Goal: Information Seeking & Learning: Learn about a topic

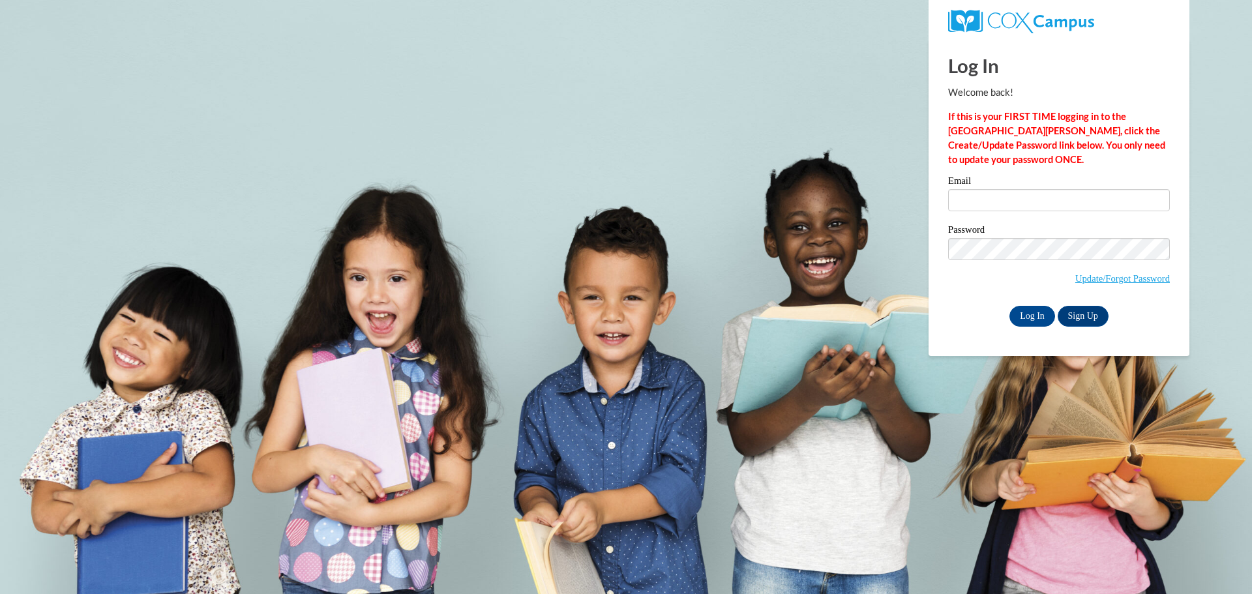
type input "esegrin@depere.k12.wi.us"
click at [1010, 306] on input "Log In" at bounding box center [1033, 316] width 46 height 21
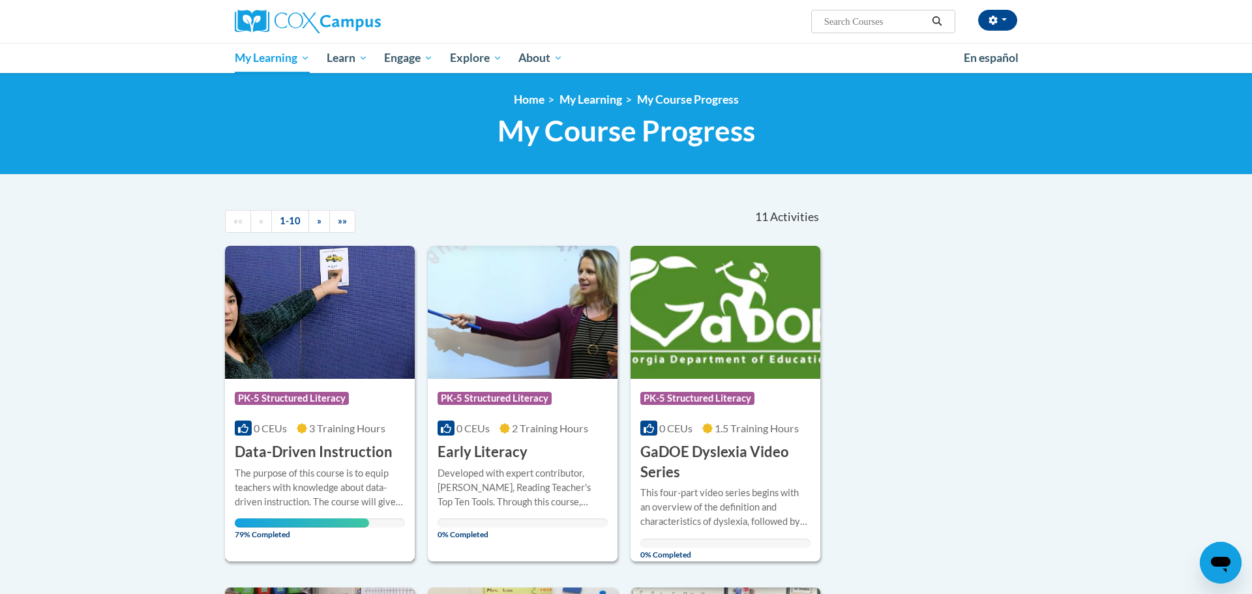
click at [381, 290] on img at bounding box center [320, 312] width 190 height 133
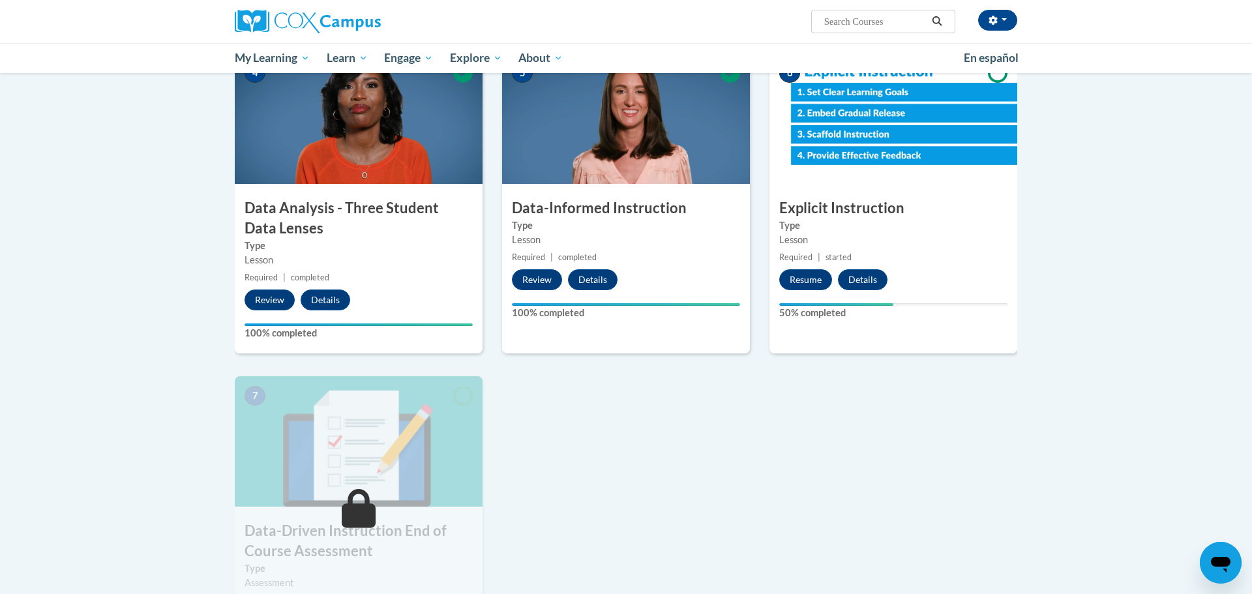
scroll to position [620, 0]
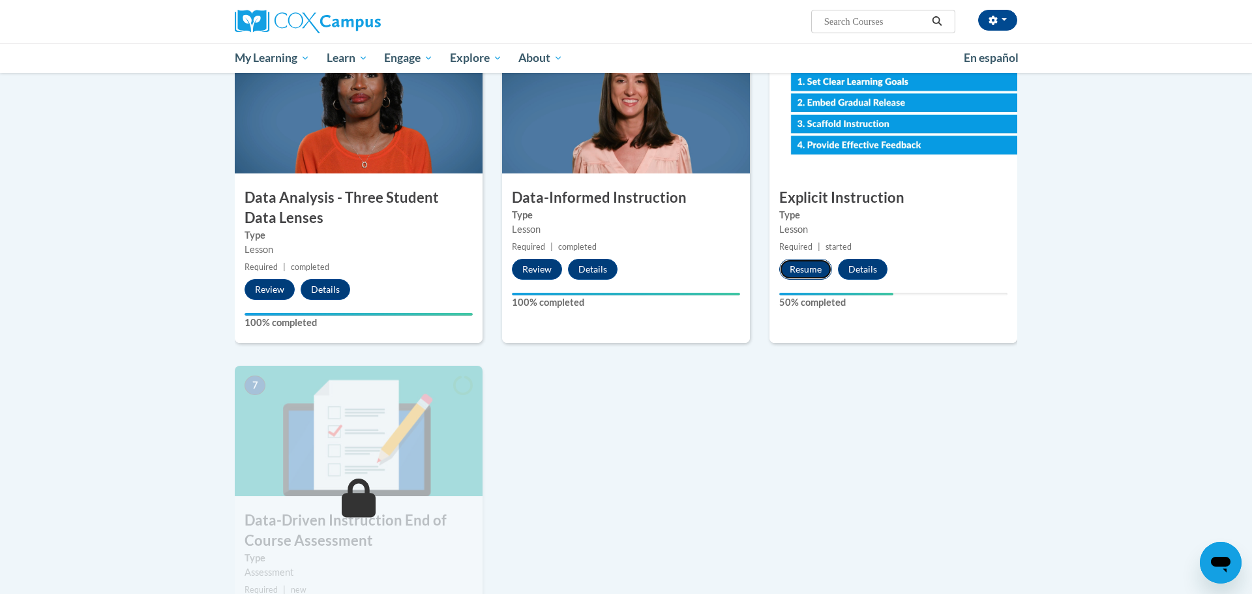
click at [813, 274] on button "Resume" at bounding box center [805, 269] width 53 height 21
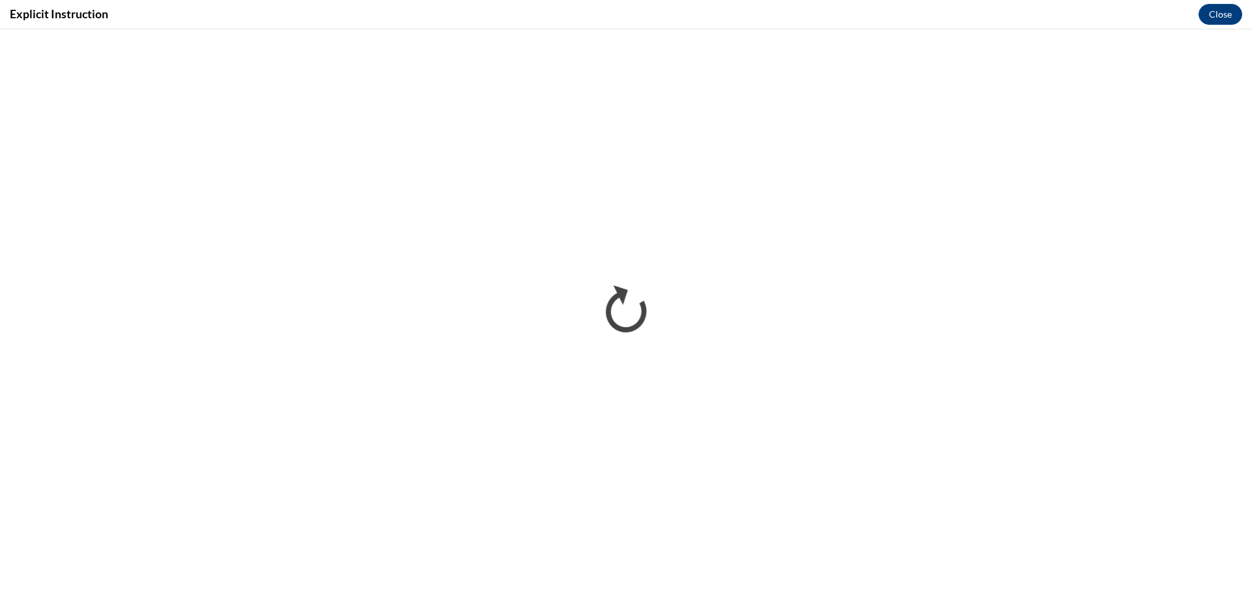
scroll to position [0, 0]
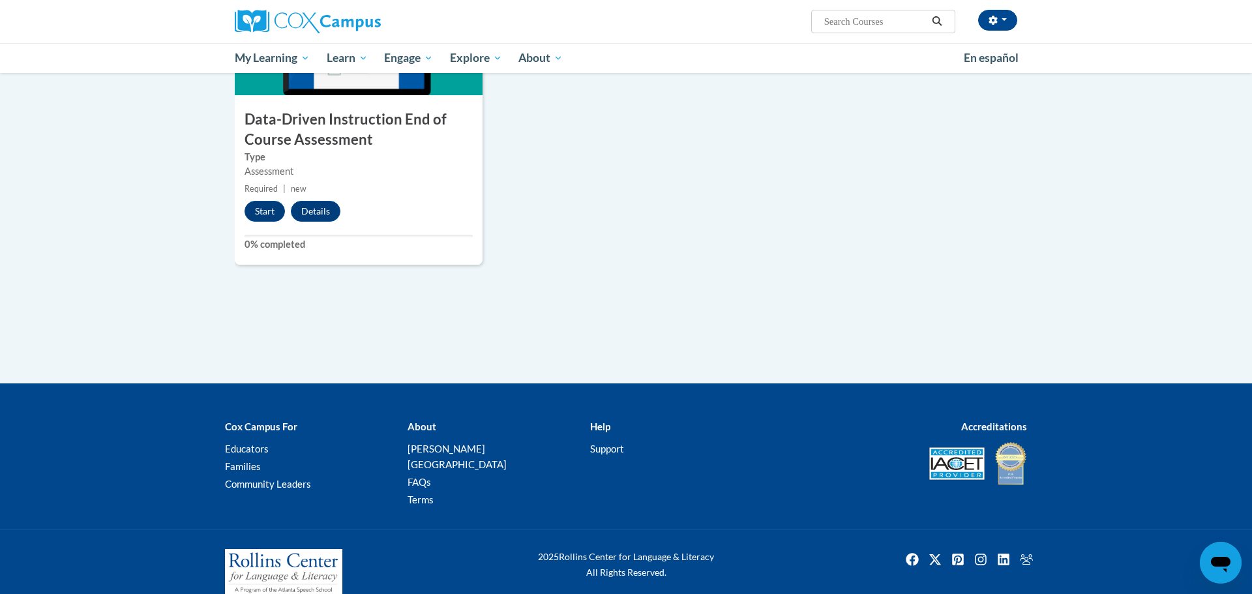
scroll to position [1021, 0]
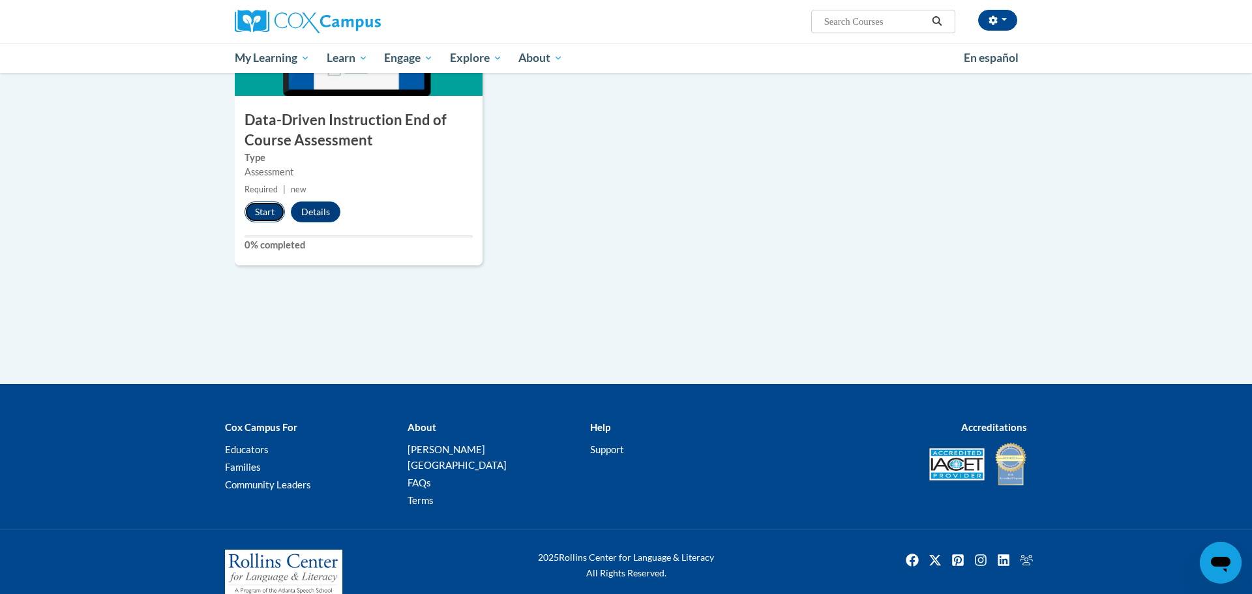
click at [260, 211] on button "Start" at bounding box center [265, 212] width 40 height 21
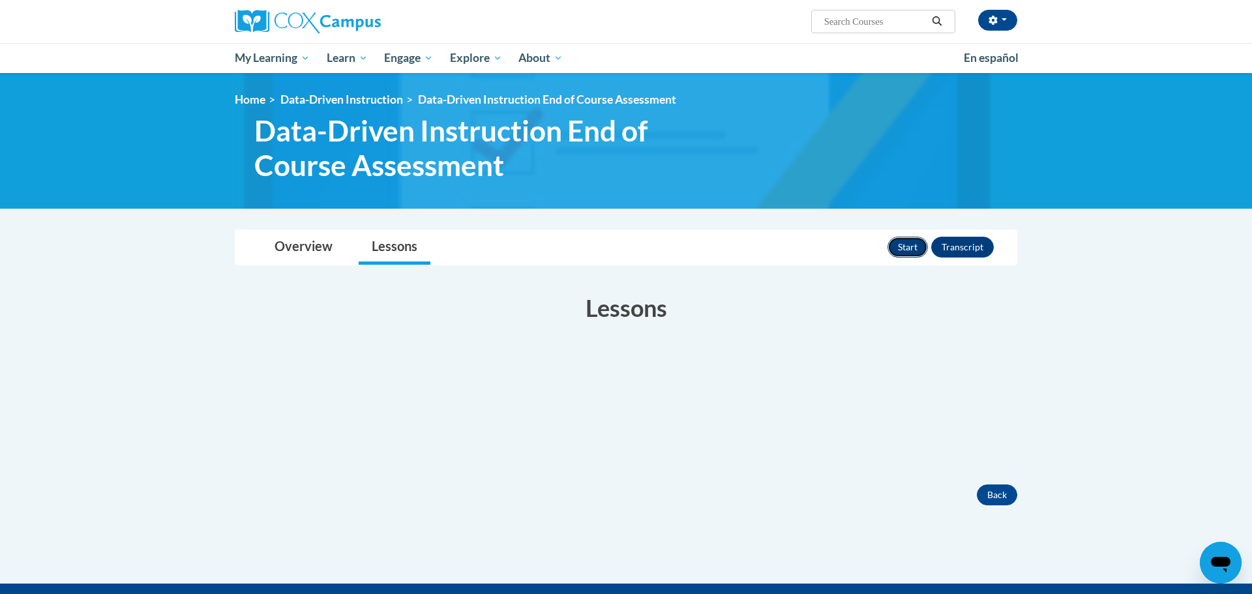
click at [909, 238] on button "Start" at bounding box center [908, 247] width 40 height 21
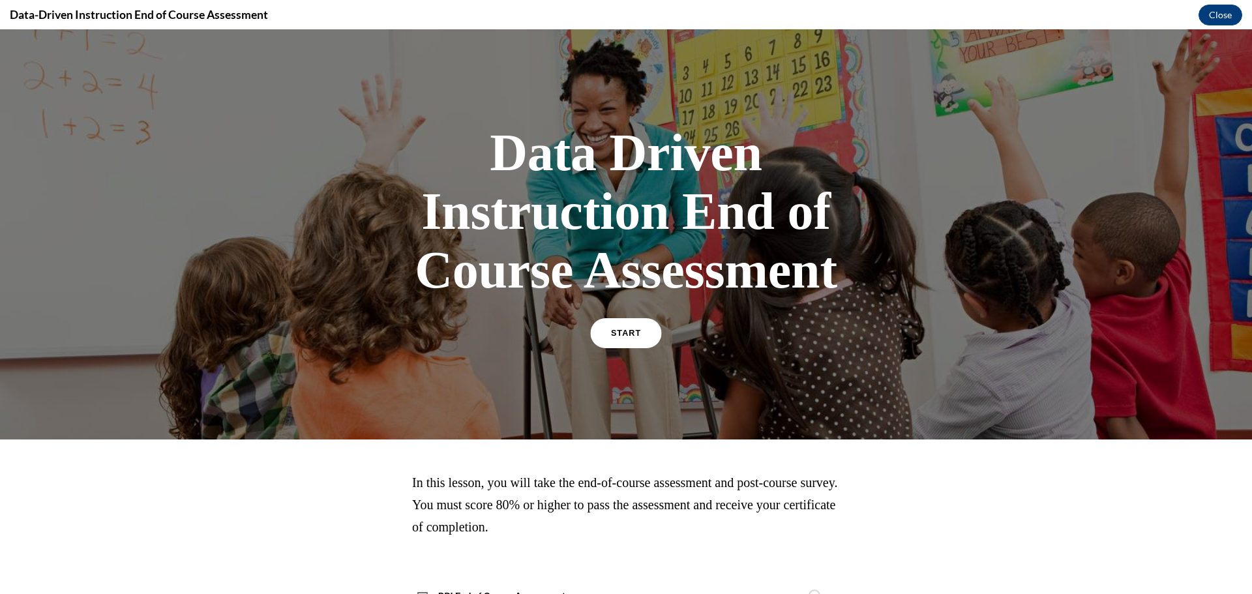
click at [633, 321] on link "START" at bounding box center [625, 333] width 71 height 30
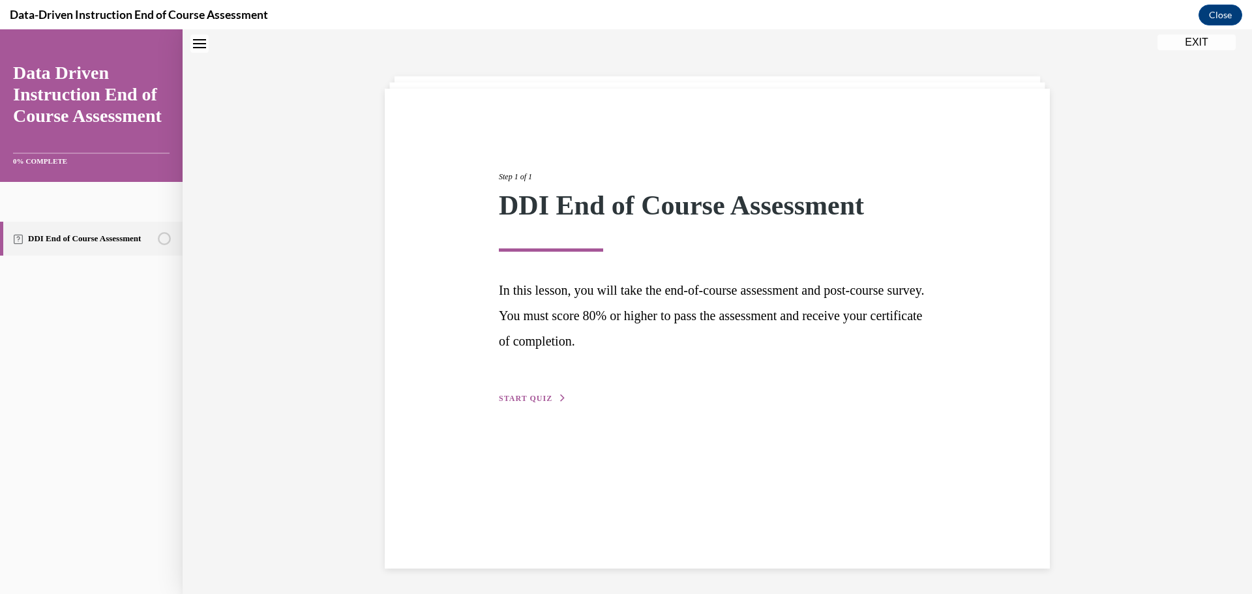
scroll to position [41, 0]
click at [529, 395] on span "START QUIZ" at bounding box center [525, 397] width 53 height 9
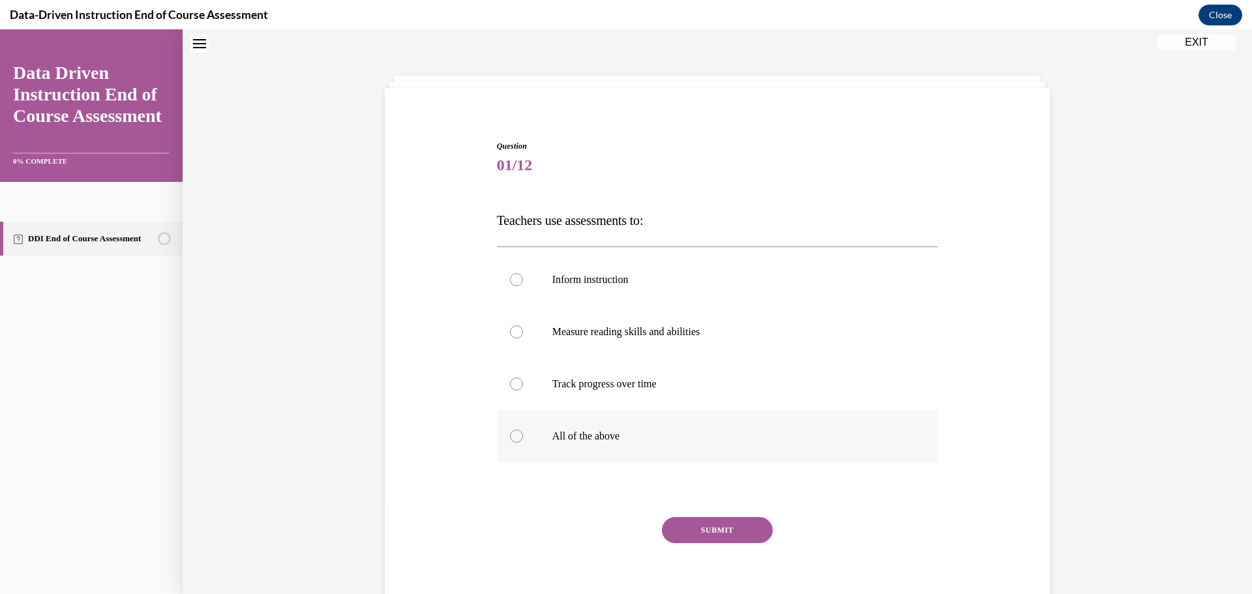
click at [686, 451] on label "All of the above" at bounding box center [718, 436] width 442 height 52
click at [523, 443] on input "All of the above" at bounding box center [516, 436] width 13 height 13
radio input "true"
click at [740, 541] on button "SUBMIT" at bounding box center [717, 530] width 111 height 26
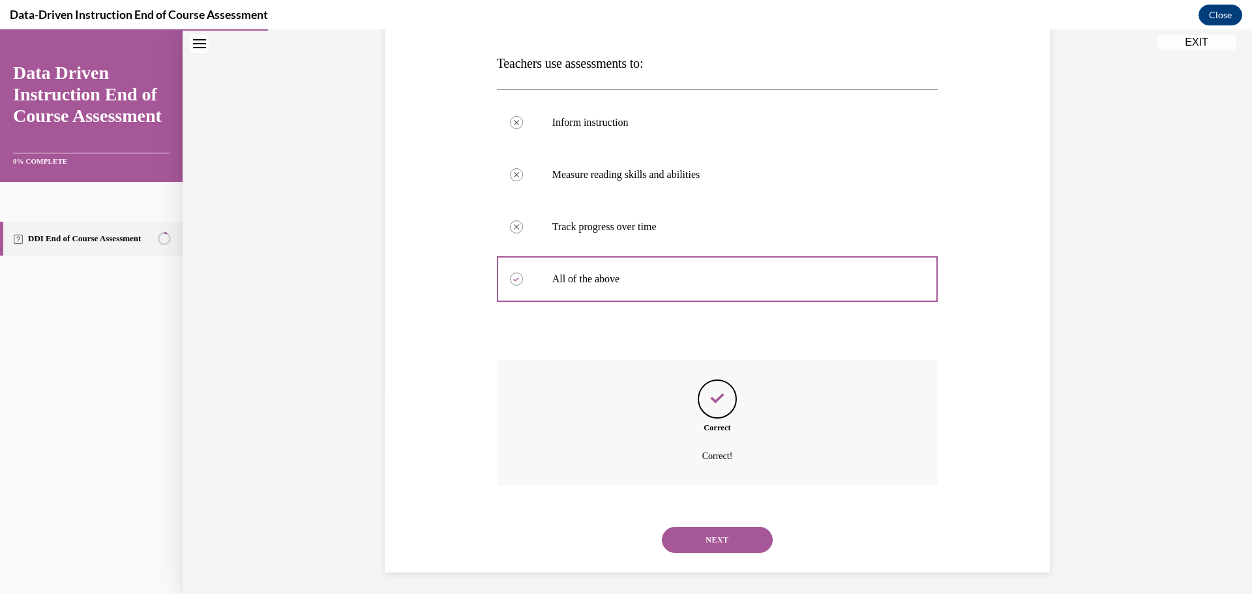
scroll to position [203, 0]
click at [740, 541] on button "NEXT" at bounding box center [717, 535] width 111 height 26
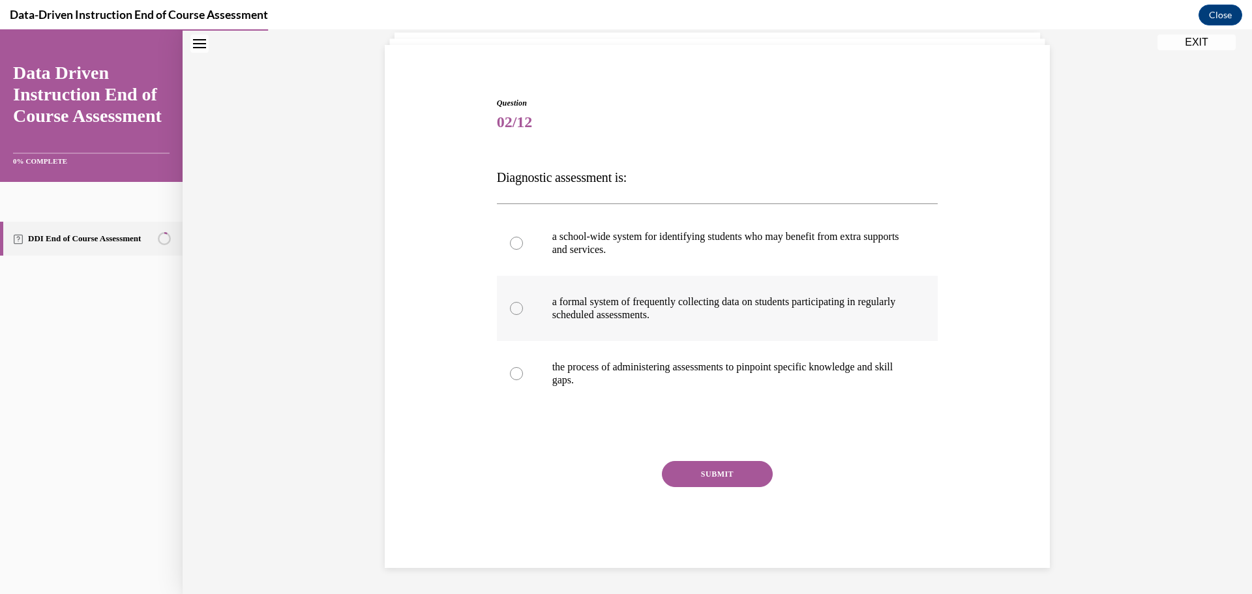
click at [787, 322] on label "a formal system of frequently collecting data on students participating in regu…" at bounding box center [718, 308] width 442 height 65
click at [523, 315] on input "a formal system of frequently collecting data on students participating in regu…" at bounding box center [516, 308] width 13 height 13
radio input "true"
click at [745, 468] on button "SUBMIT" at bounding box center [717, 474] width 111 height 26
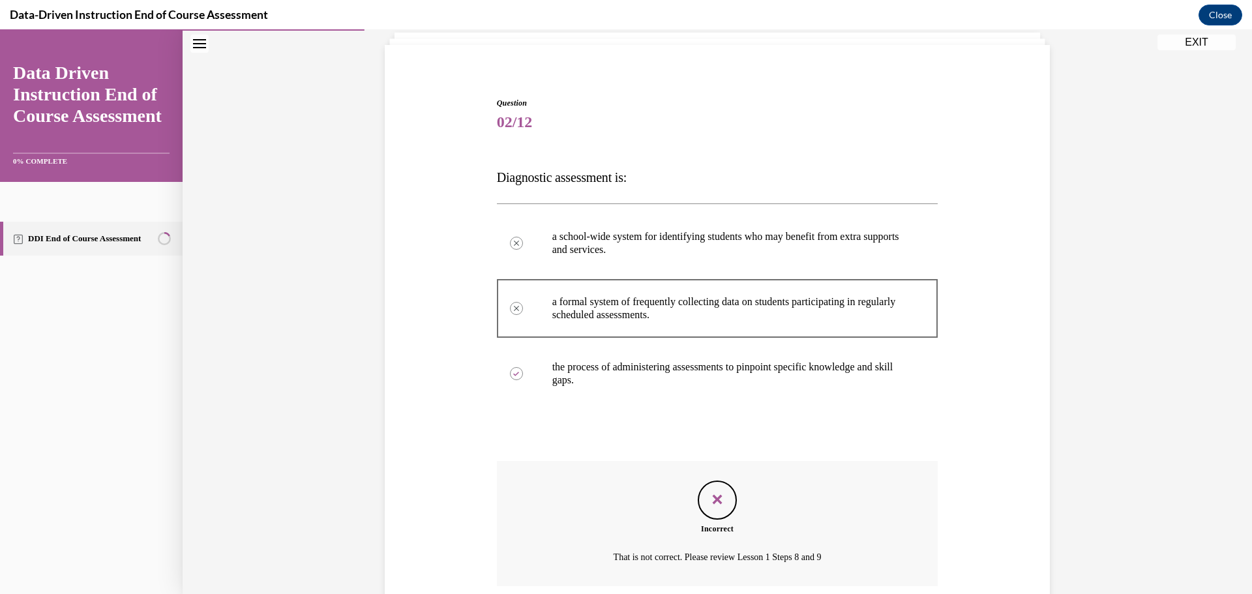
scroll to position [190, 0]
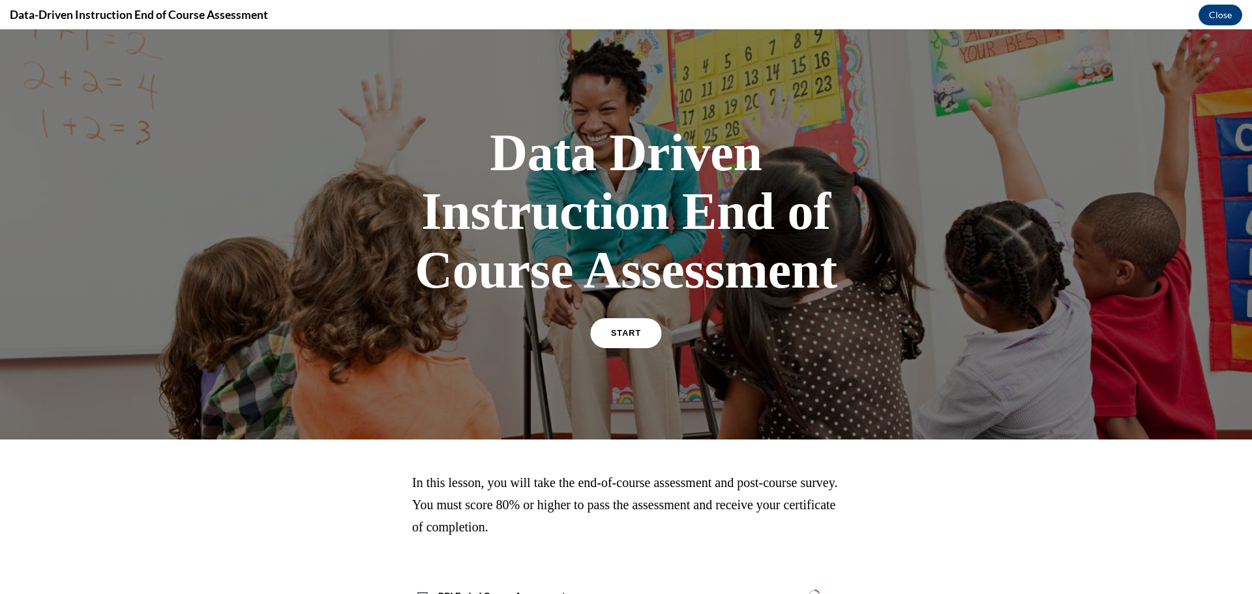
click at [631, 344] on link "START" at bounding box center [625, 333] width 71 height 30
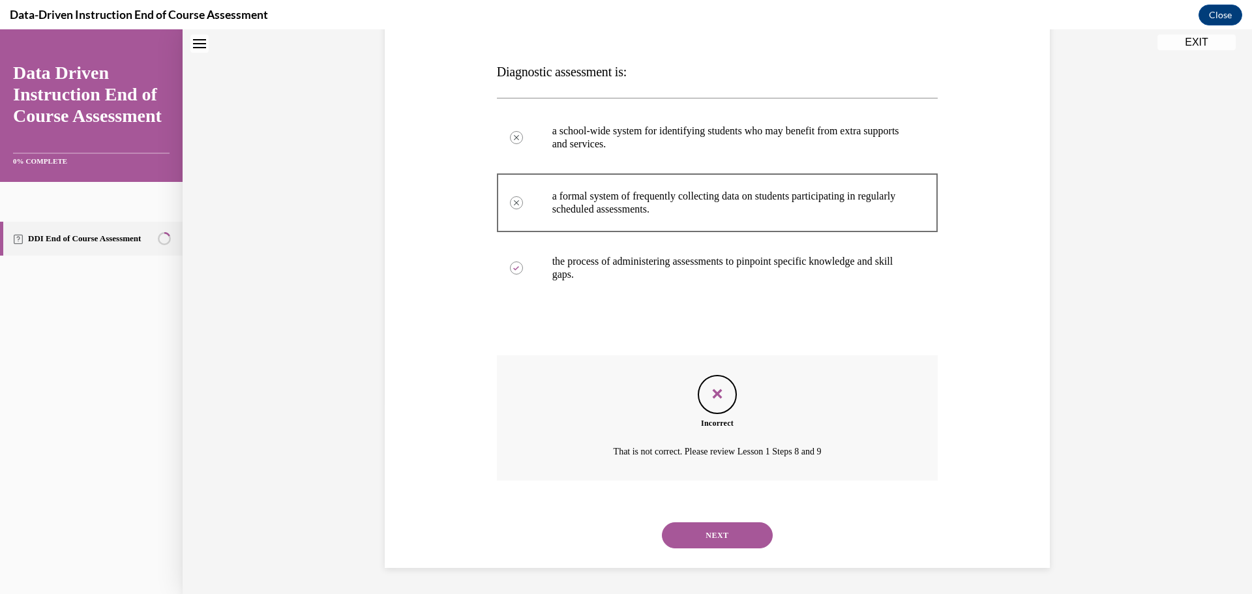
click at [1182, 46] on button "EXIT" at bounding box center [1197, 43] width 78 height 16
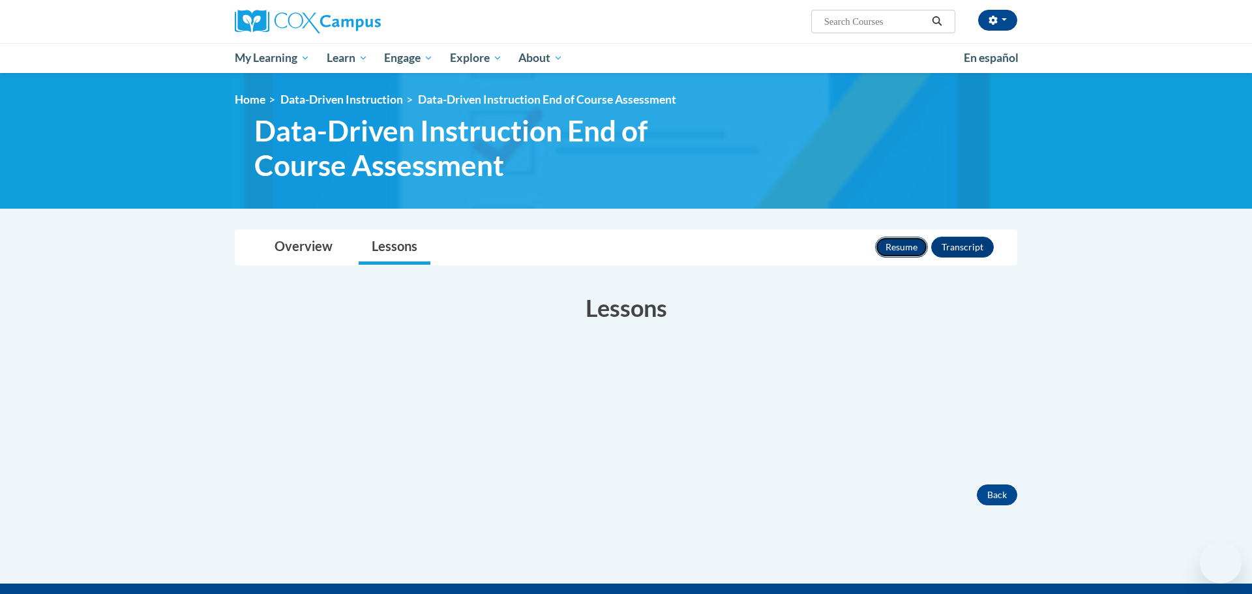
click at [902, 243] on button "Resume" at bounding box center [901, 247] width 53 height 21
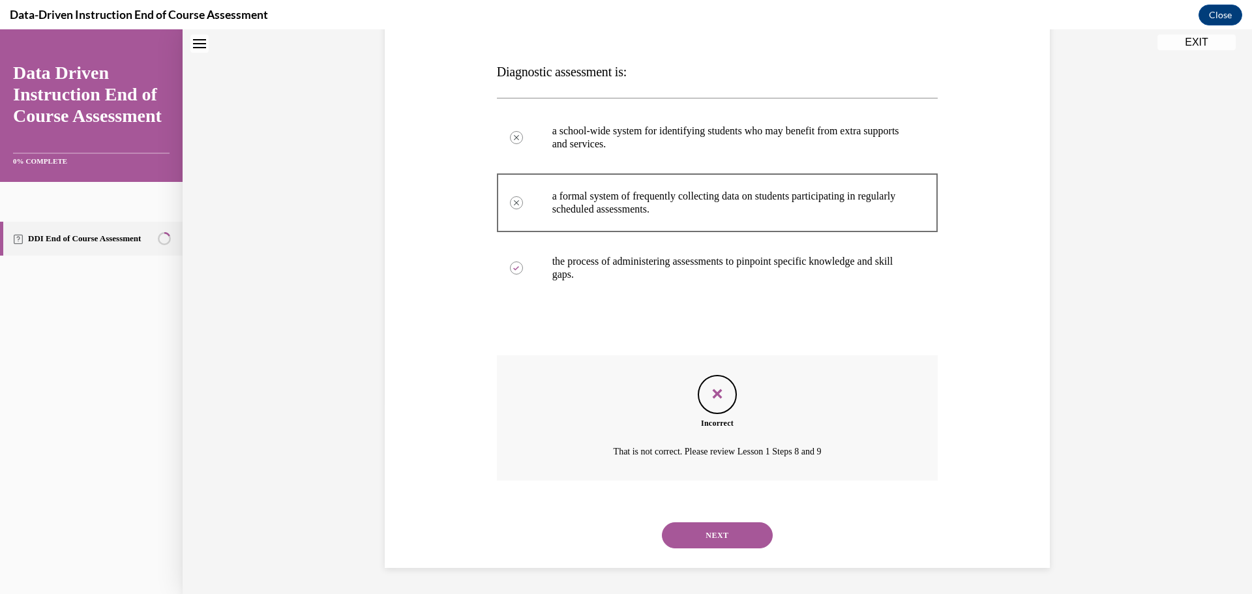
click at [196, 47] on icon "Close navigation menu" at bounding box center [199, 43] width 13 height 9
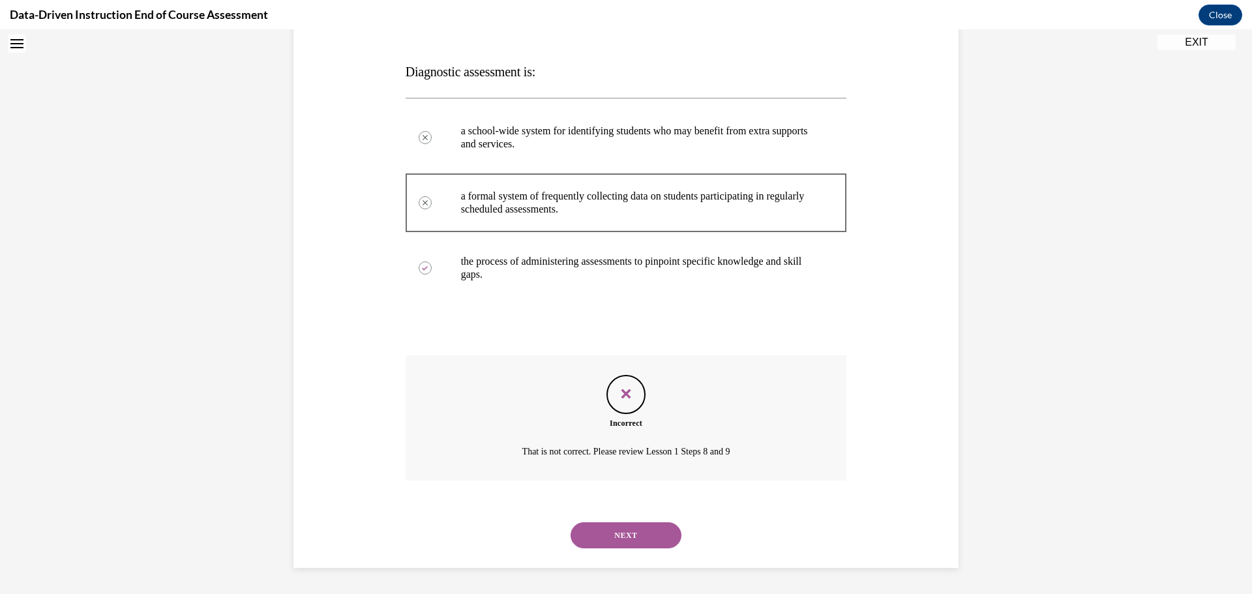
click at [617, 539] on button "NEXT" at bounding box center [626, 535] width 111 height 26
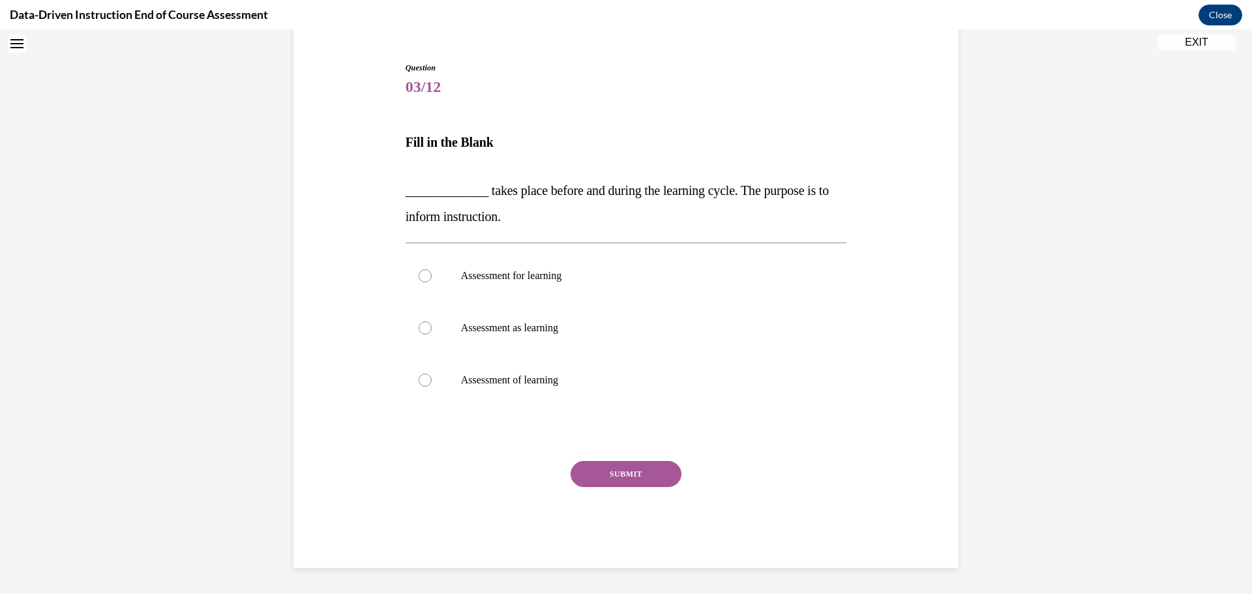
scroll to position [119, 0]
click at [674, 374] on p "Assessment of learning" at bounding box center [638, 380] width 354 height 13
click at [432, 374] on input "Assessment of learning" at bounding box center [425, 380] width 13 height 13
radio input "true"
click at [654, 472] on button "SUBMIT" at bounding box center [626, 474] width 111 height 26
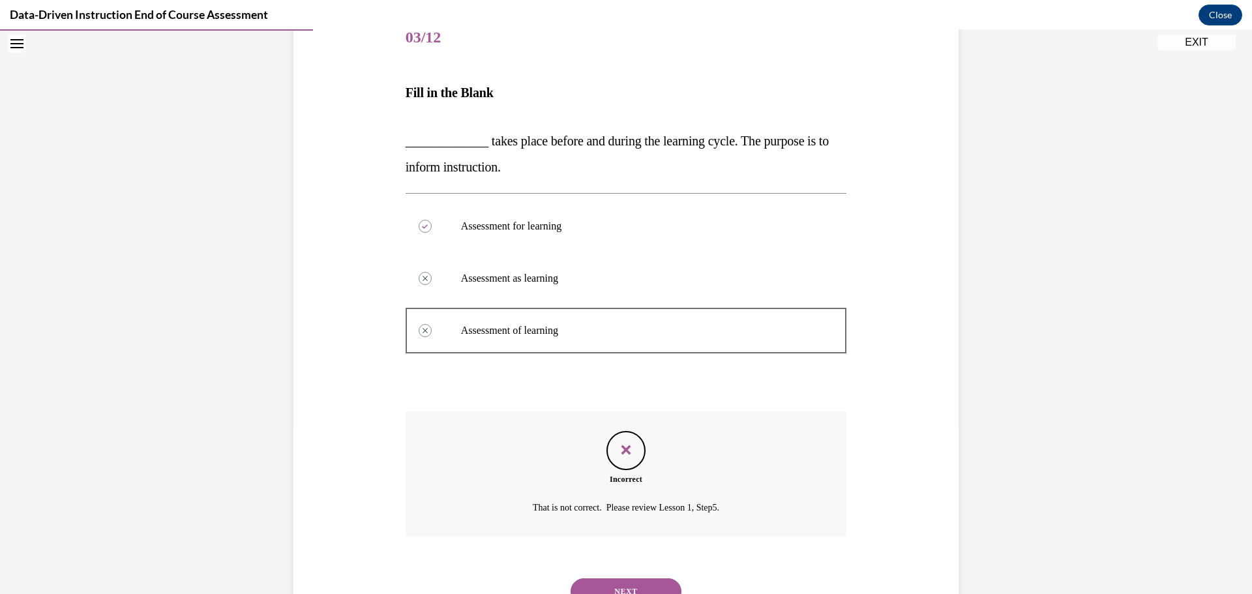
scroll to position [225, 0]
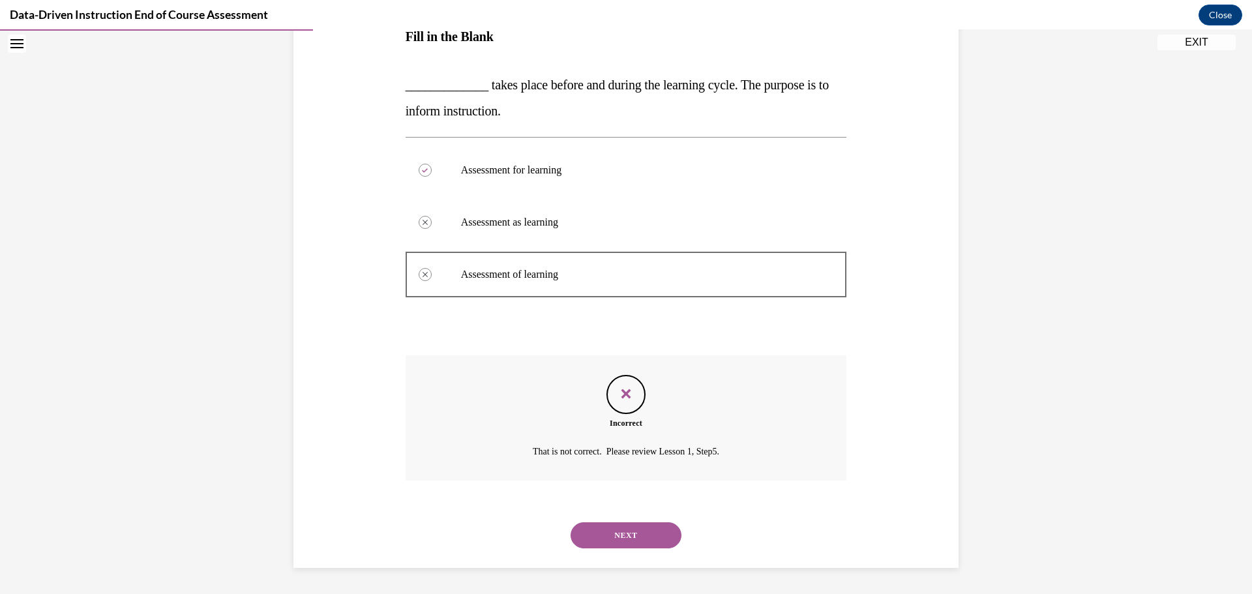
click at [641, 539] on button "NEXT" at bounding box center [626, 535] width 111 height 26
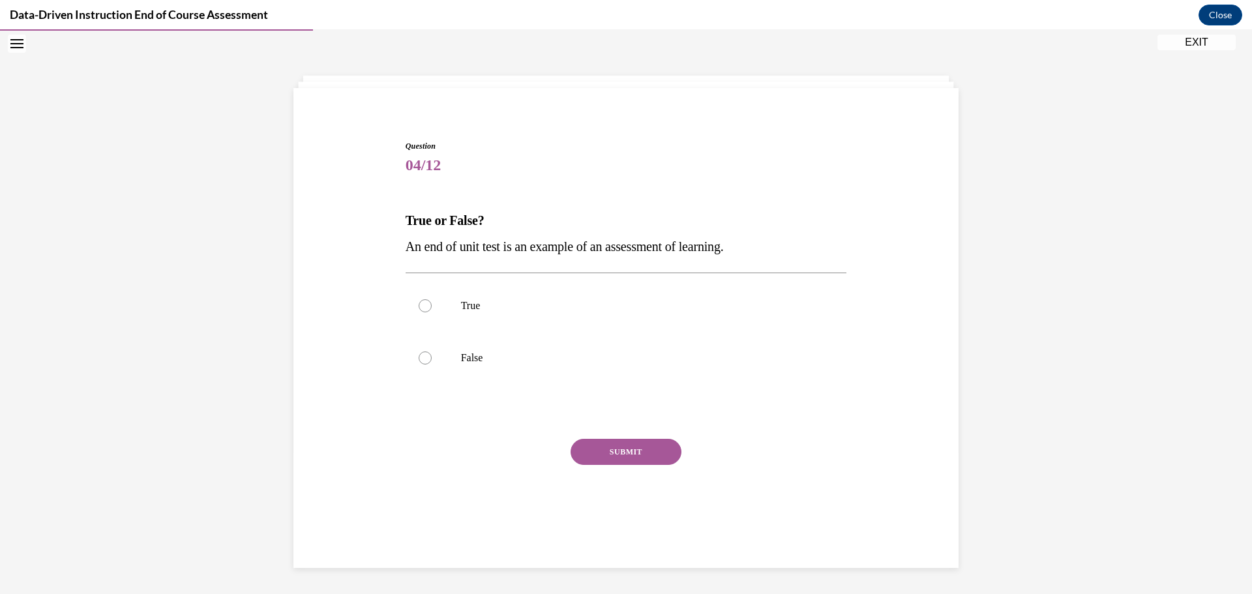
scroll to position [41, 0]
click at [619, 307] on p "True" at bounding box center [638, 305] width 354 height 13
click at [432, 307] on input "True" at bounding box center [425, 305] width 13 height 13
radio input "true"
click at [641, 448] on button "SUBMIT" at bounding box center [626, 452] width 111 height 26
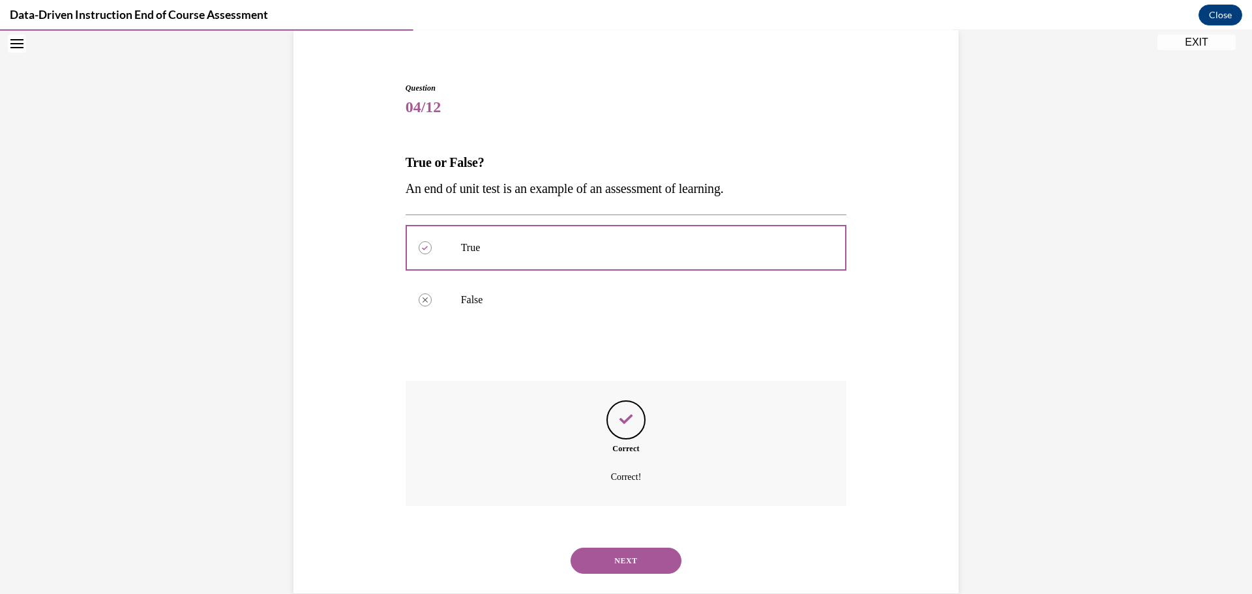
scroll to position [125, 0]
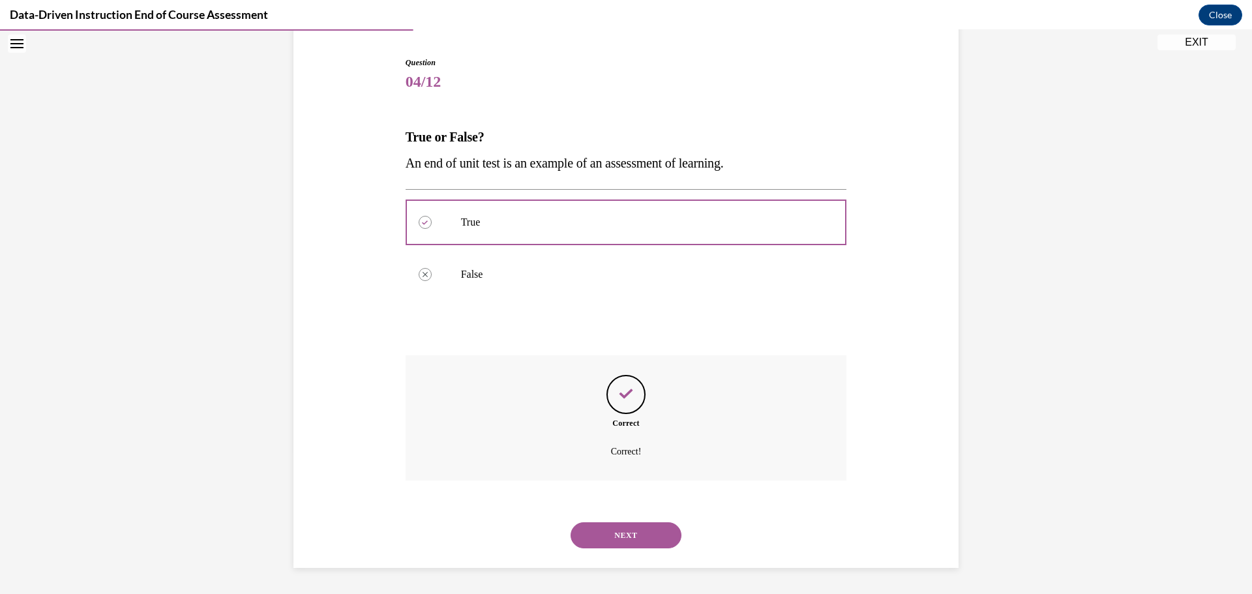
click at [648, 547] on button "NEXT" at bounding box center [626, 535] width 111 height 26
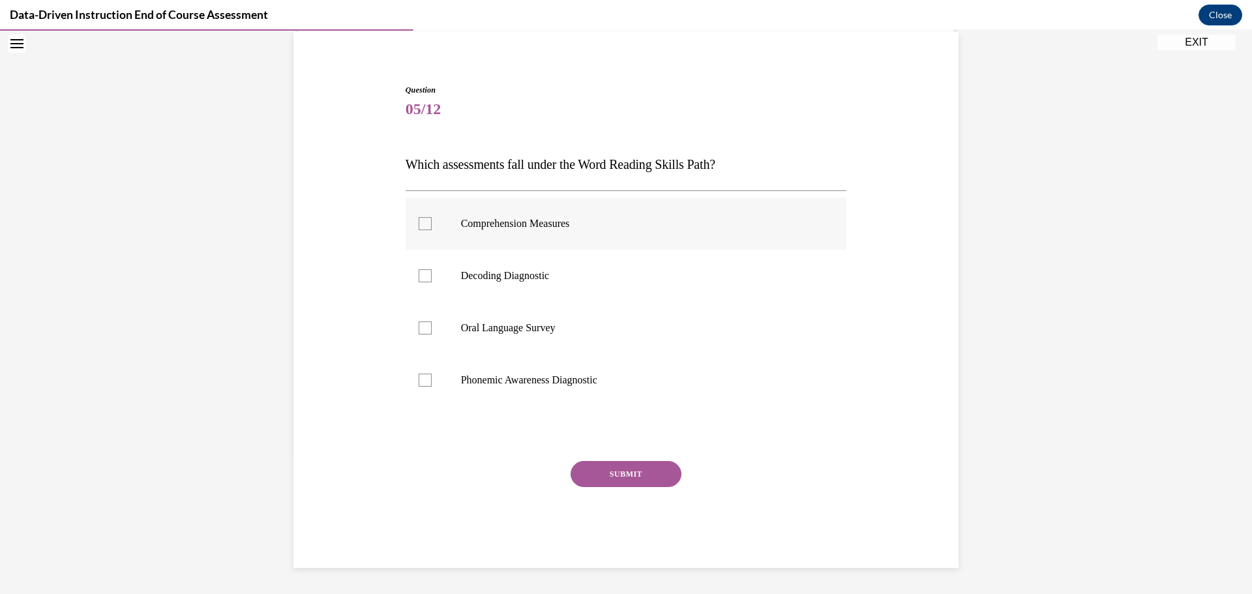
scroll to position [41, 0]
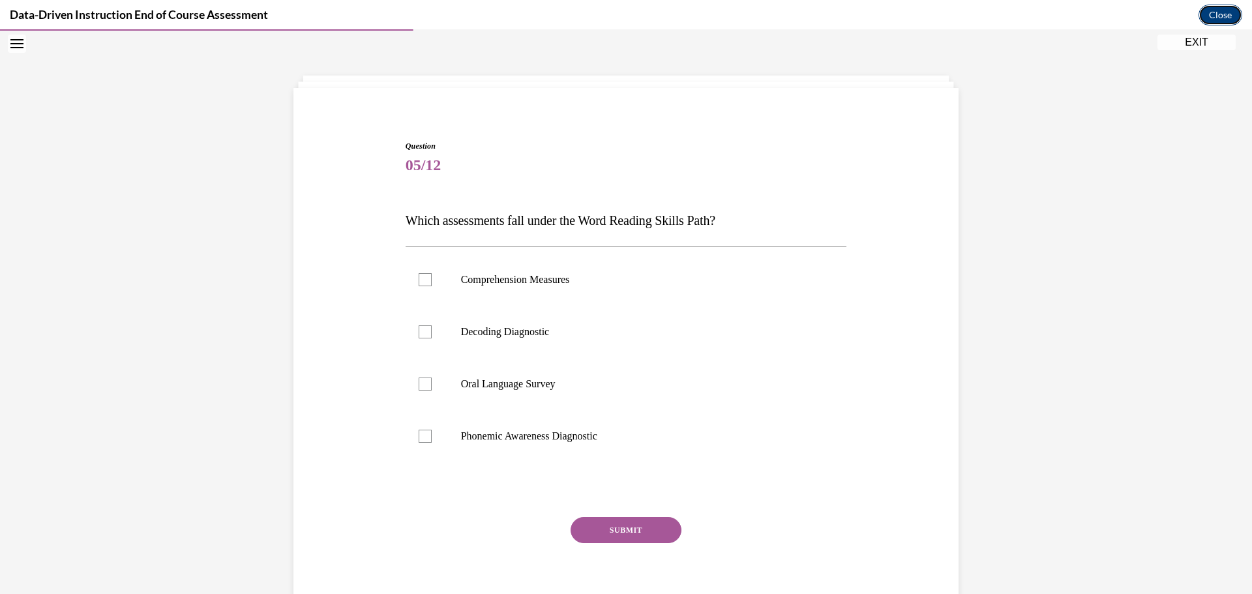
click at [1220, 14] on button "Close" at bounding box center [1221, 15] width 44 height 21
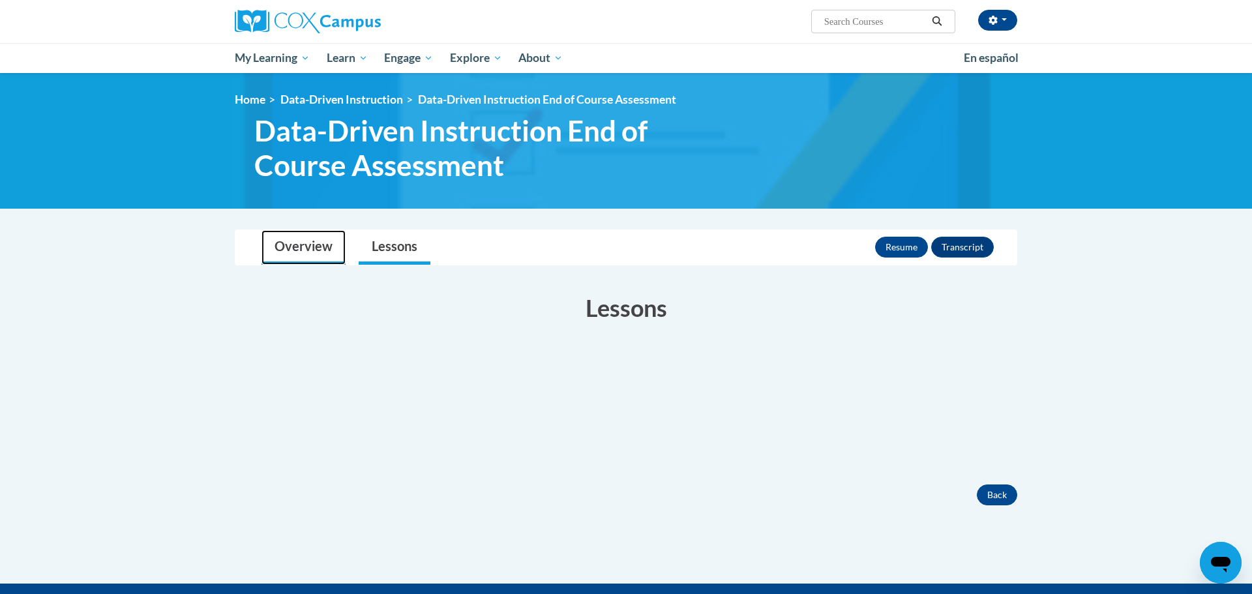
click at [335, 235] on link "Overview" at bounding box center [304, 247] width 84 height 35
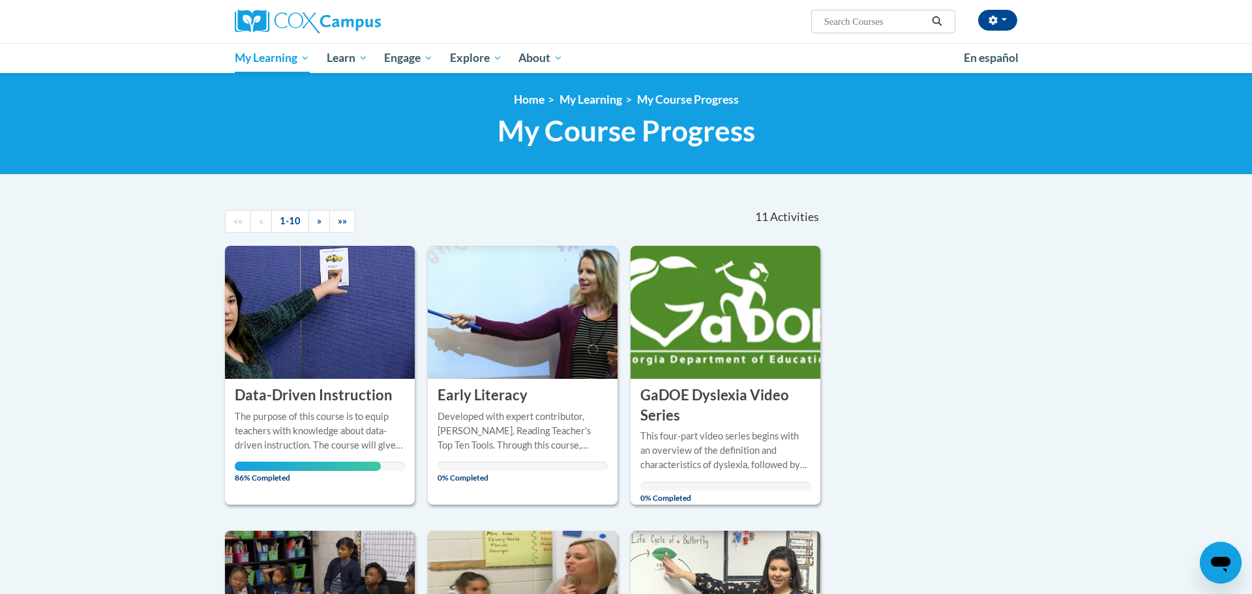
scroll to position [74, 0]
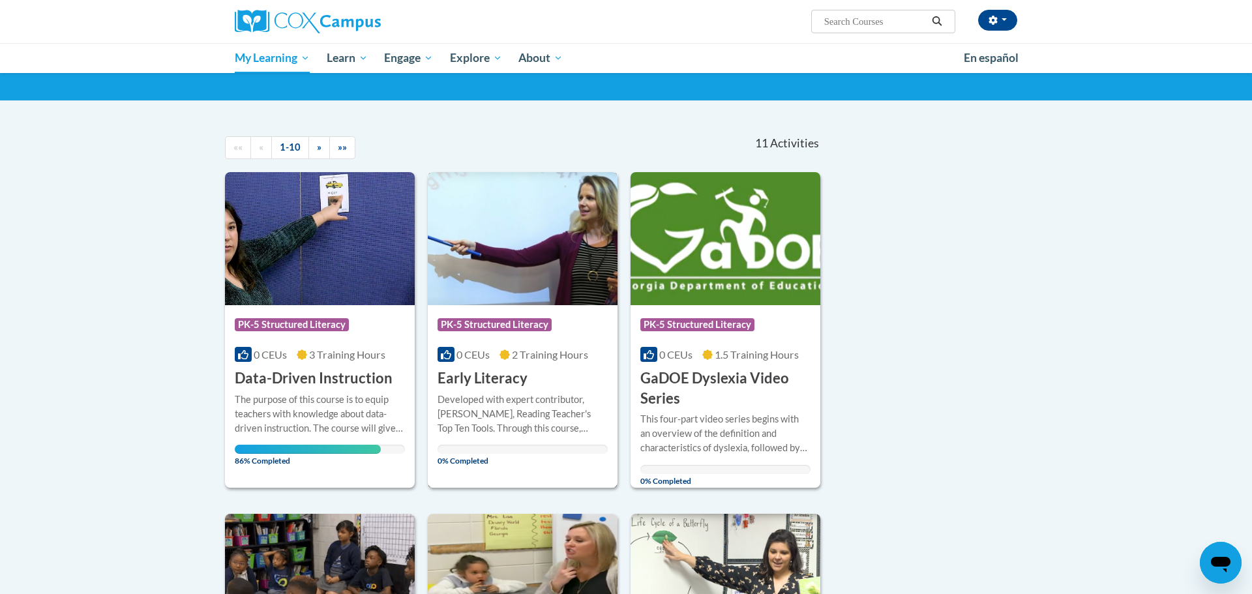
click at [470, 223] on img at bounding box center [523, 238] width 190 height 133
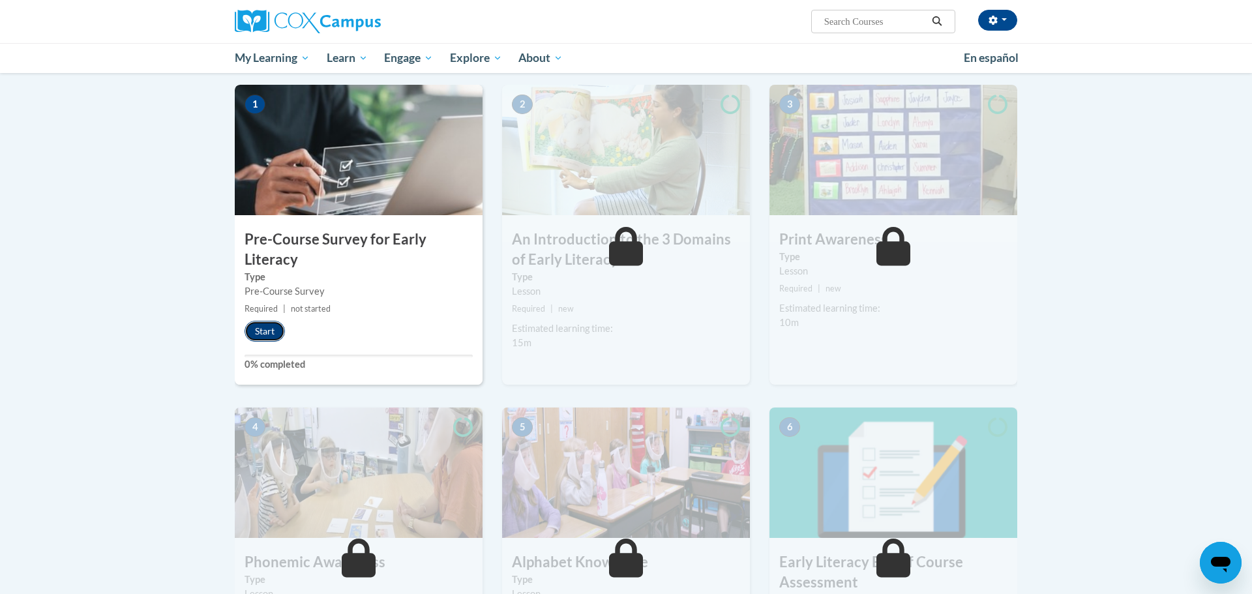
click at [277, 326] on button "Start" at bounding box center [265, 331] width 40 height 21
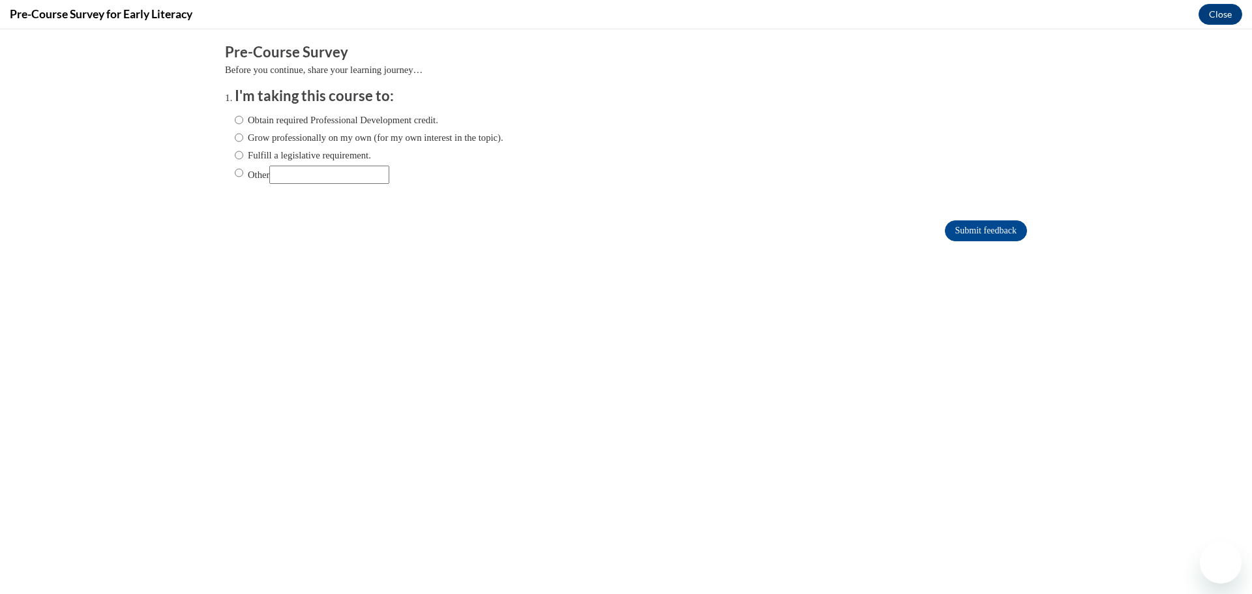
click at [339, 151] on label "Fulfill a legislative requirement." at bounding box center [303, 155] width 136 height 14
click at [243, 151] on input "Fulfill a legislative requirement." at bounding box center [239, 155] width 8 height 14
radio input "true"
click at [973, 226] on input "Submit feedback" at bounding box center [986, 230] width 82 height 21
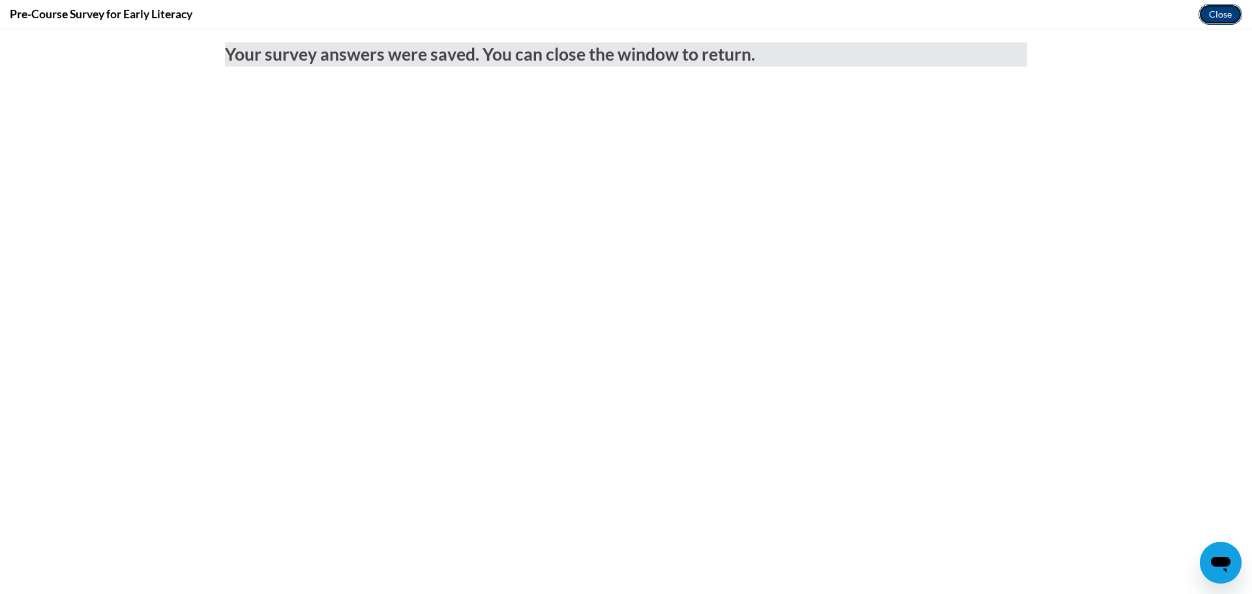
click at [1216, 10] on button "Close" at bounding box center [1221, 14] width 44 height 21
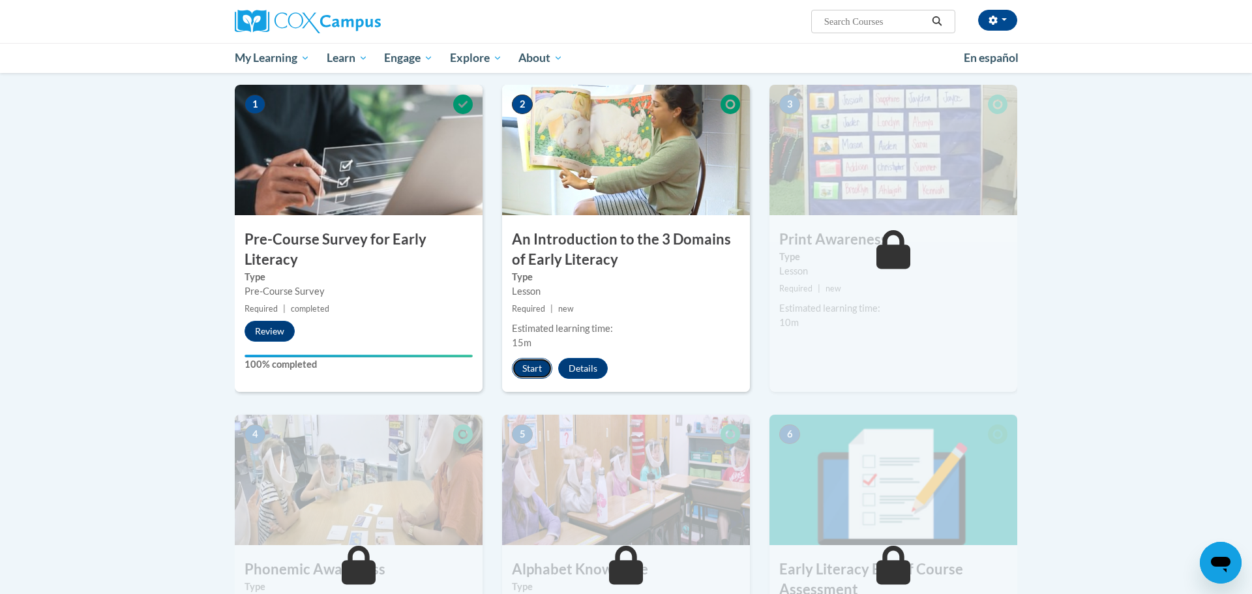
click at [539, 372] on button "Start" at bounding box center [532, 368] width 40 height 21
